Goal: Find specific page/section: Find specific page/section

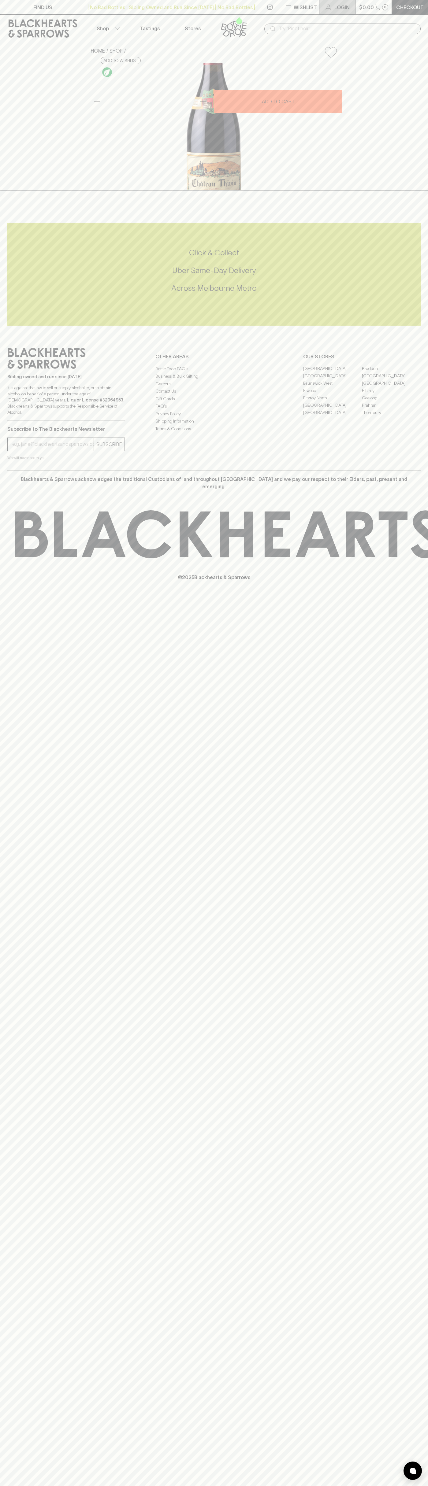
click at [322, 6] on link "Login" at bounding box center [337, 7] width 36 height 14
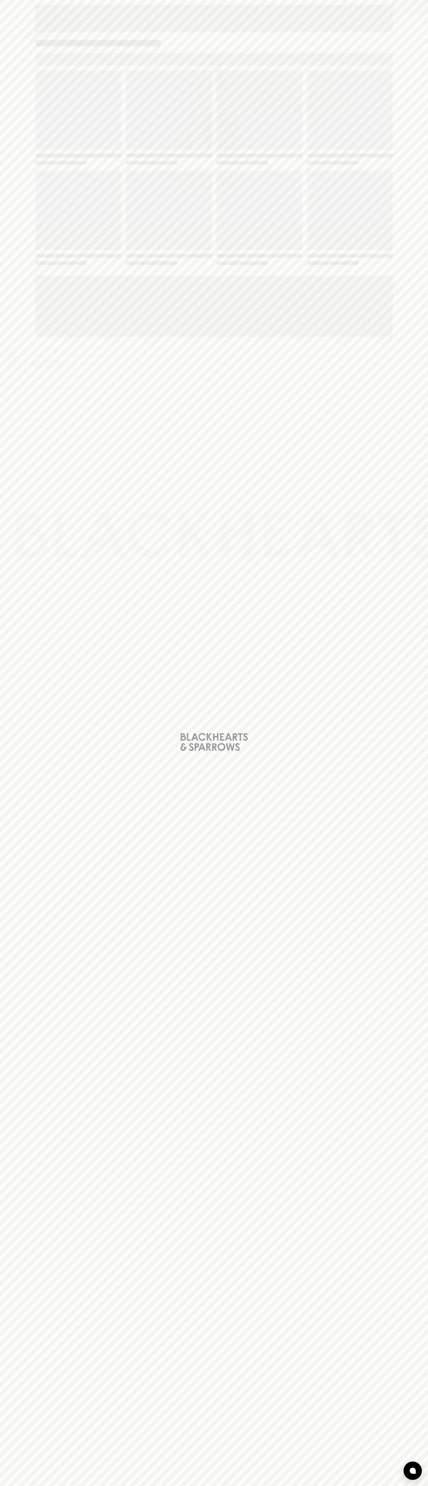
click at [415, 1217] on div "Loading" at bounding box center [214, 743] width 428 height 1486
click at [125, 1486] on html "FIND US | No Bad Bottles | Sibling Owned and Run Since 2006 | No Bad Bottles | …" at bounding box center [214, 743] width 428 height 1486
click at [20, 1027] on div "Loading" at bounding box center [214, 743] width 428 height 1486
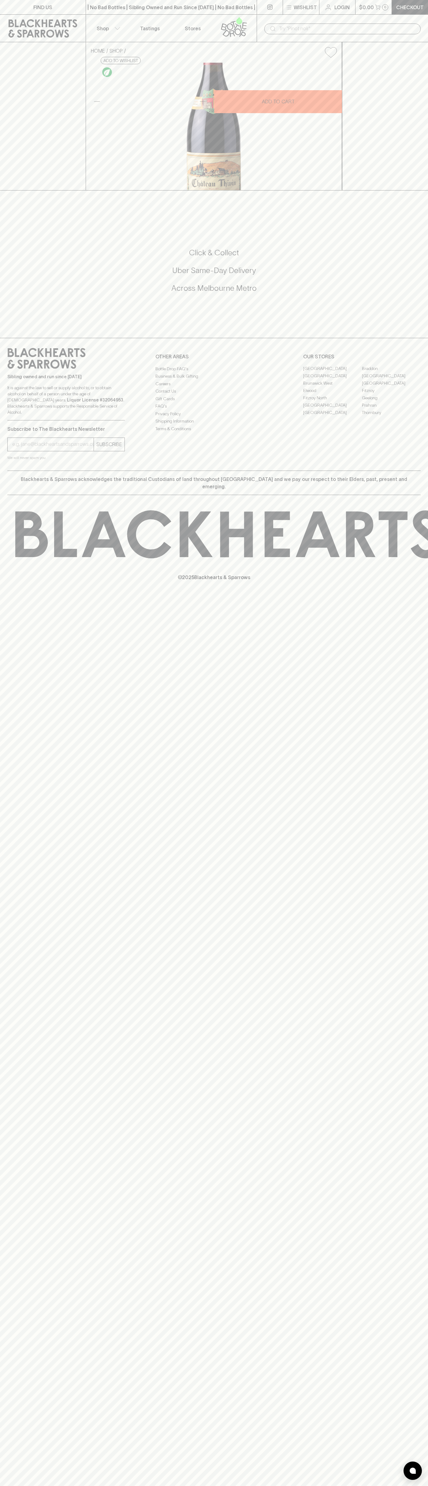
click at [332, 402] on link "Fitzroy North" at bounding box center [332, 397] width 59 height 7
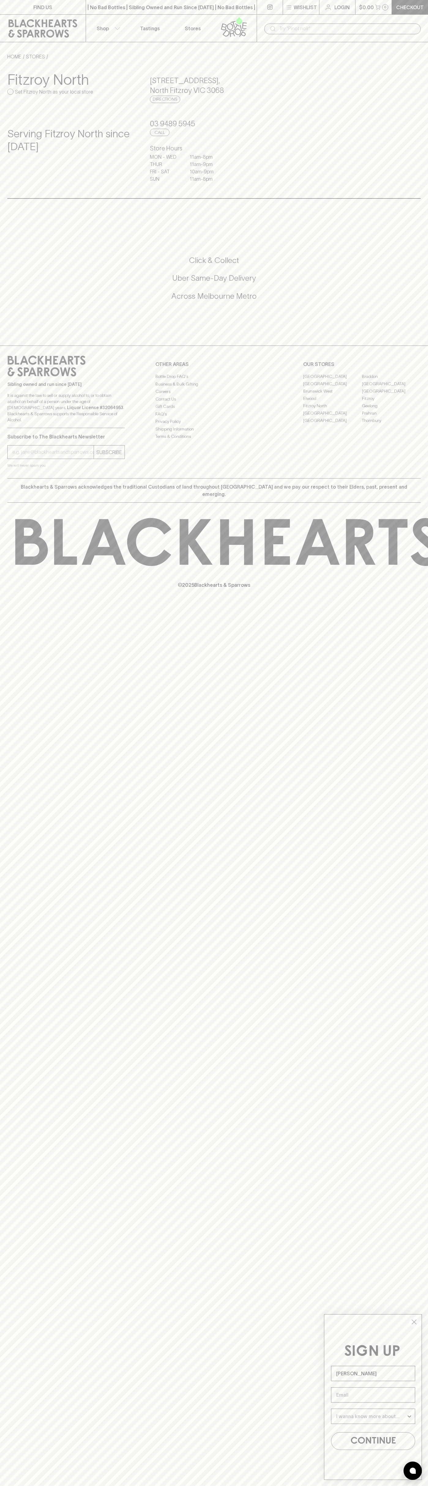
type input "[PERSON_NAME]"
